Goal: Transaction & Acquisition: Purchase product/service

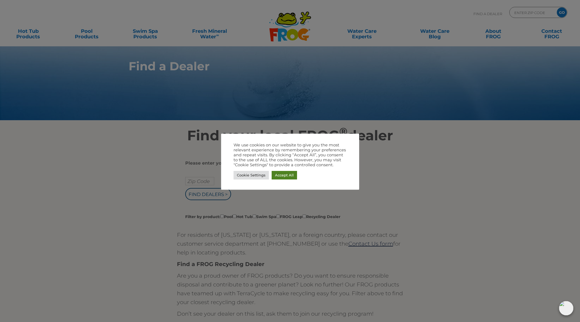
click at [280, 177] on link "Accept All" at bounding box center [284, 175] width 25 height 9
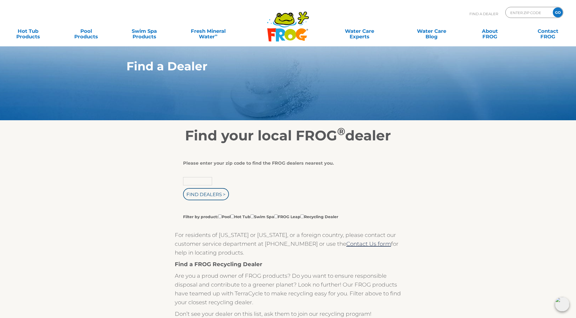
click at [196, 180] on input "text" at bounding box center [197, 181] width 29 height 8
type input "63376"
click at [213, 195] on input "Find Dealers >" at bounding box center [206, 194] width 46 height 12
click at [217, 218] on label "Filter by product: Pool Hot Tub Swim Spa FROG Leap Recycling Dealer" at bounding box center [260, 217] width 155 height 6
click at [218, 218] on input "Filter by product: Pool Hot Tub Swim Spa FROG Leap Recycling Dealer" at bounding box center [220, 217] width 4 height 4
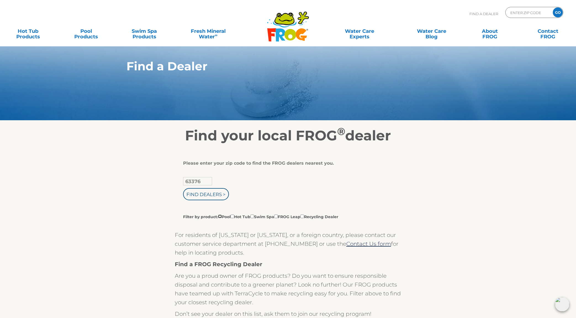
checkbox input "true"
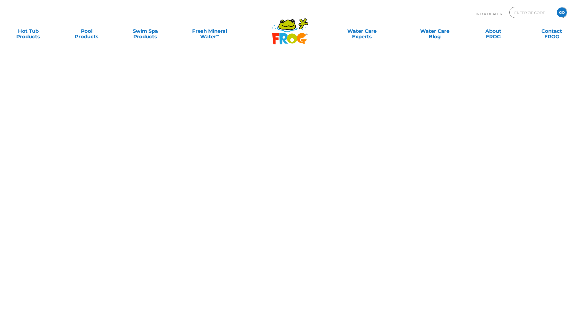
click at [211, 195] on body "Find A Dealer ENTER ZIP CODE GO MENU MENU Hot Tub Products All Hot Tub Products…" at bounding box center [290, 161] width 580 height 322
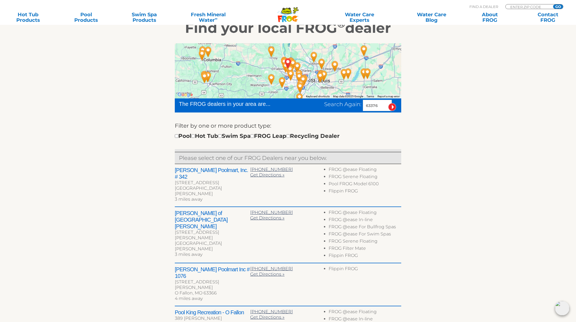
scroll to position [109, 0]
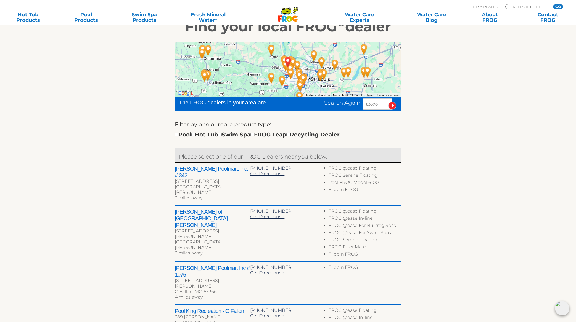
click at [203, 169] on h2 "Leslie's Poolmart, Inc. # 342" at bounding box center [212, 172] width 75 height 13
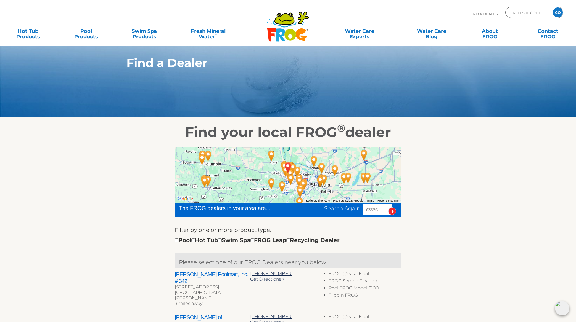
scroll to position [0, 0]
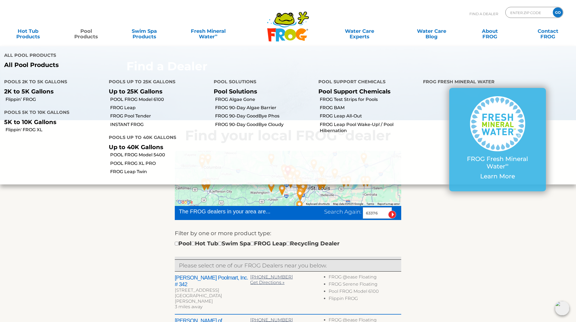
click at [83, 36] on link "Pool Products" at bounding box center [85, 31] width 45 height 11
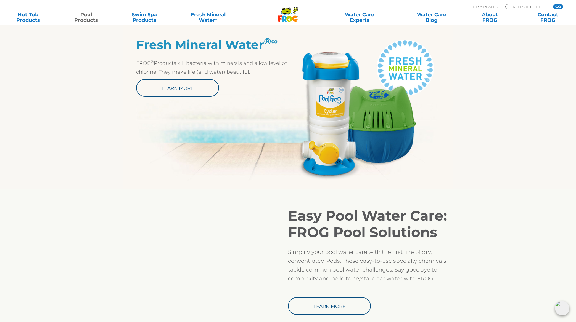
scroll to position [291, 0]
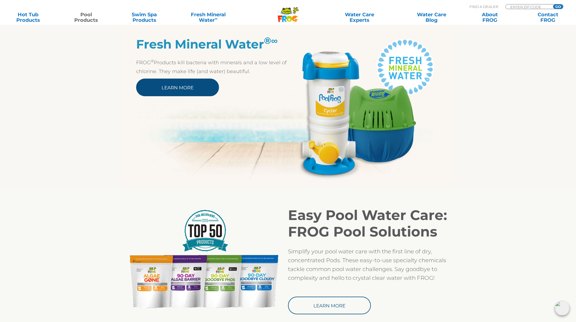
click at [182, 89] on link "Learn More" at bounding box center [177, 88] width 83 height 18
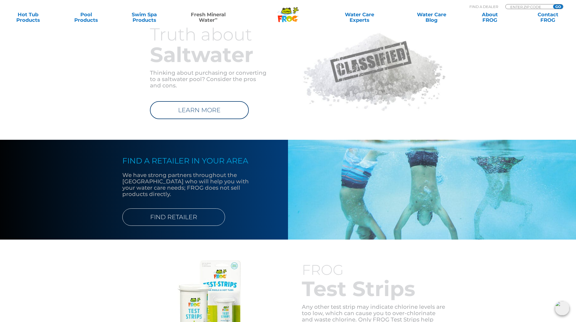
scroll to position [541, 0]
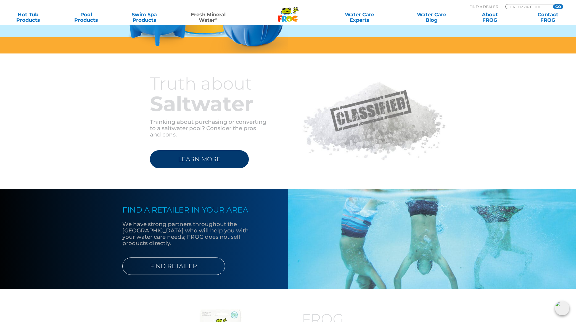
click at [225, 158] on link "LEARN MORE" at bounding box center [199, 159] width 99 height 18
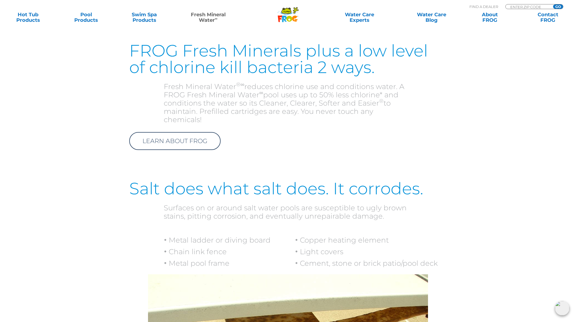
scroll to position [493, 0]
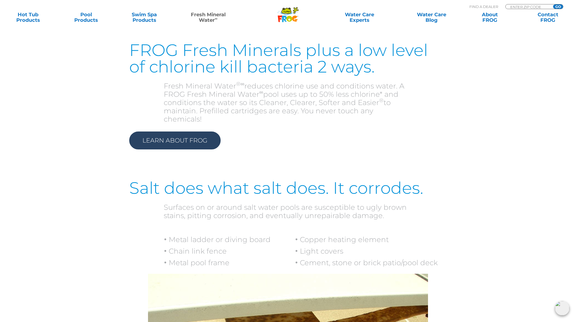
click at [189, 132] on link "Learn About Frog" at bounding box center [174, 141] width 91 height 18
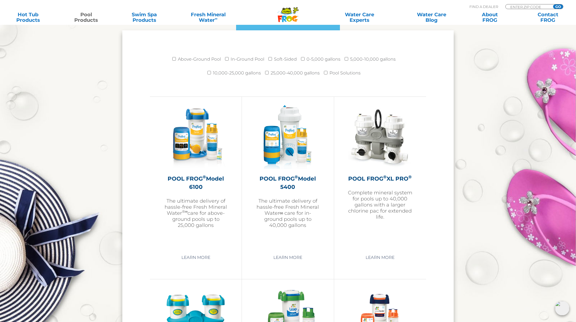
scroll to position [738, 0]
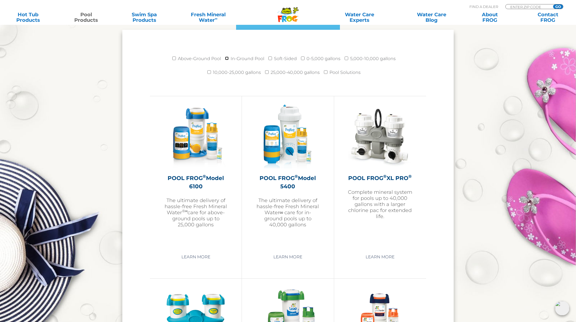
click at [227, 58] on input "In-Ground Pool" at bounding box center [227, 59] width 4 height 4
checkbox input "true"
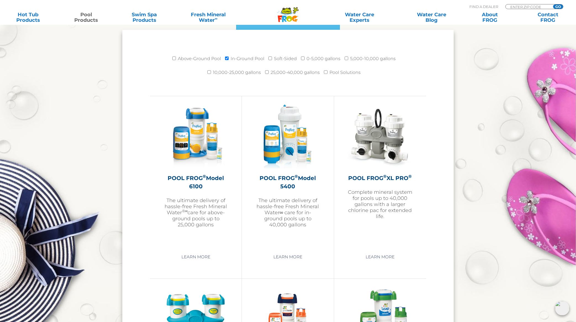
click at [212, 72] on li "10,000-25,000 gallons" at bounding box center [236, 74] width 58 height 14
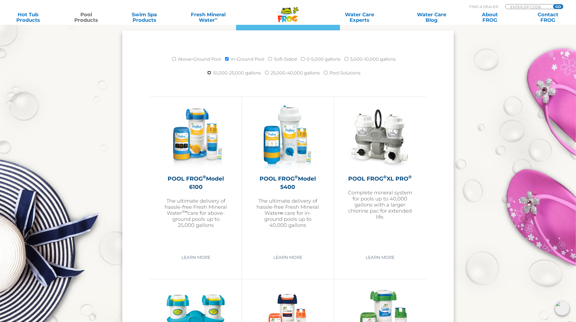
drag, startPoint x: 210, startPoint y: 72, endPoint x: 231, endPoint y: 94, distance: 29.7
click at [210, 72] on input "10,000-25,000 gallons" at bounding box center [209, 73] width 4 height 4
checkbox input "true"
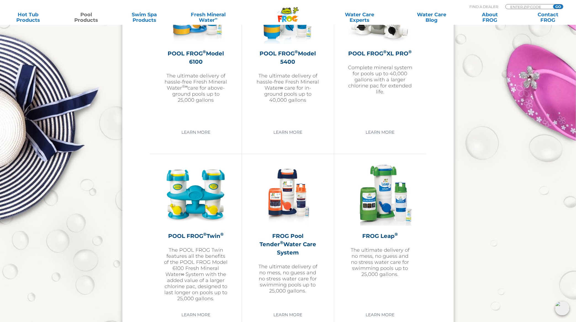
scroll to position [864, 0]
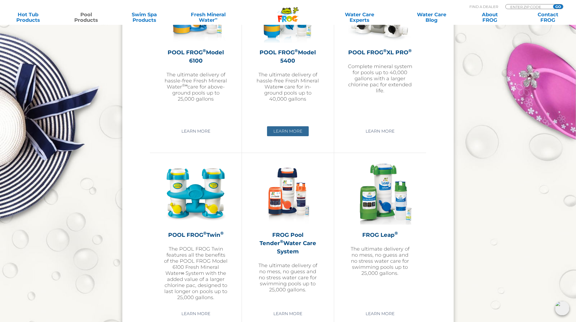
click at [289, 129] on link "Learn More" at bounding box center [288, 131] width 42 height 10
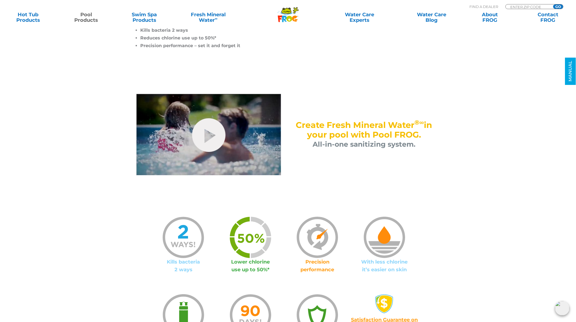
scroll to position [227, 0]
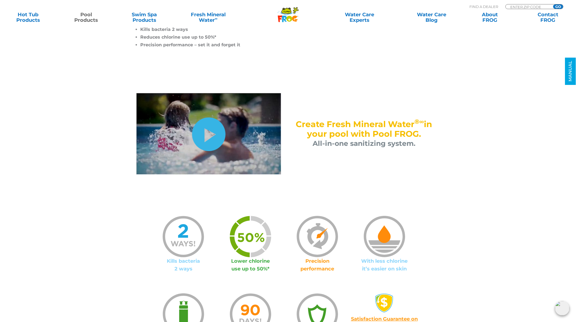
click at [204, 131] on link "hide-me" at bounding box center [208, 135] width 33 height 34
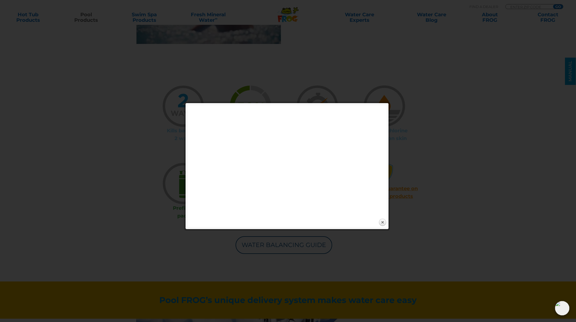
scroll to position [359, 0]
